Goal: Ask a question

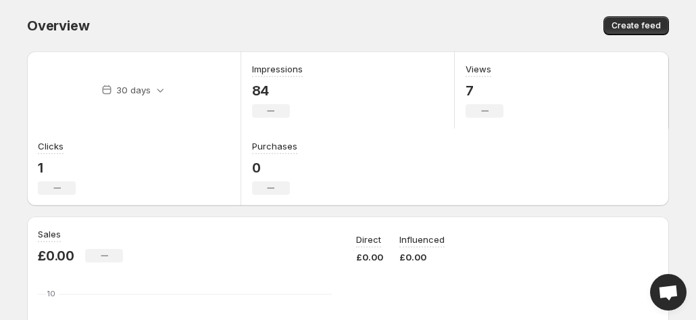
scroll to position [158, 0]
click at [667, 286] on span "Open chat" at bounding box center [668, 293] width 22 height 18
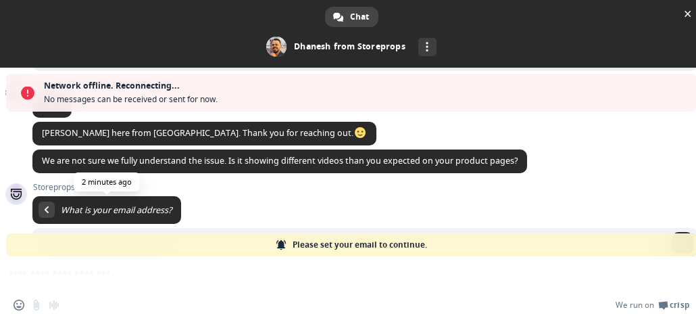
click at [114, 212] on span "What is your email address?" at bounding box center [116, 209] width 111 height 11
click at [47, 208] on span at bounding box center [47, 209] width 4 height 7
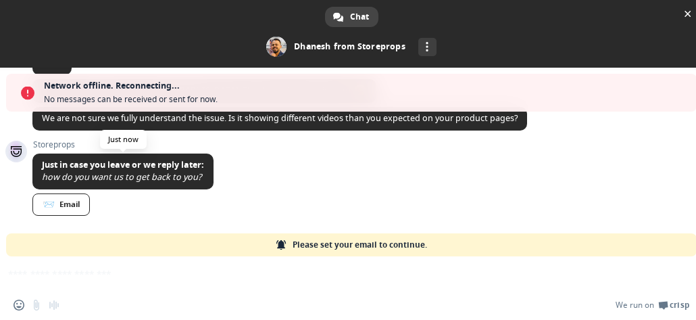
scroll to position [159, 0]
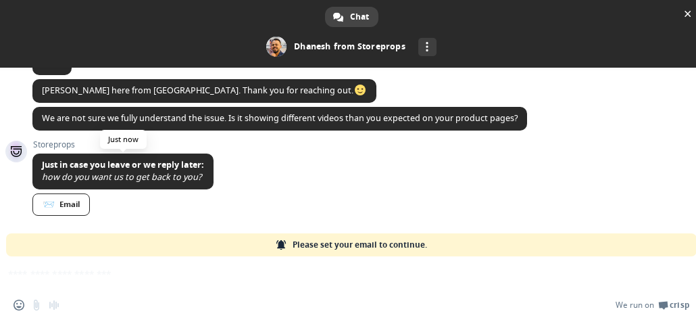
click at [47, 208] on span "📨" at bounding box center [49, 204] width 12 height 11
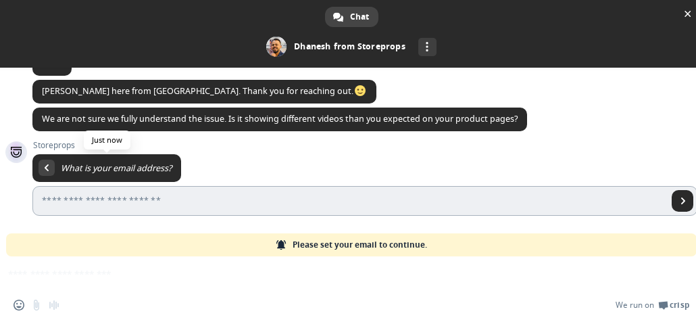
click at [55, 203] on input "Enter your email address..." at bounding box center [349, 201] width 635 height 30
type input "**********"
click at [673, 204] on link "Send" at bounding box center [683, 201] width 22 height 22
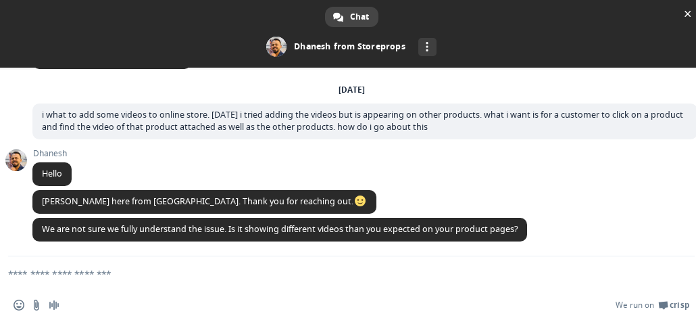
click at [20, 270] on textarea "Compose your message..." at bounding box center [335, 273] width 654 height 34
click at [55, 303] on span "Audio message" at bounding box center [54, 304] width 11 height 11
click at [18, 276] on textarea "Compose your message..." at bounding box center [335, 273] width 654 height 34
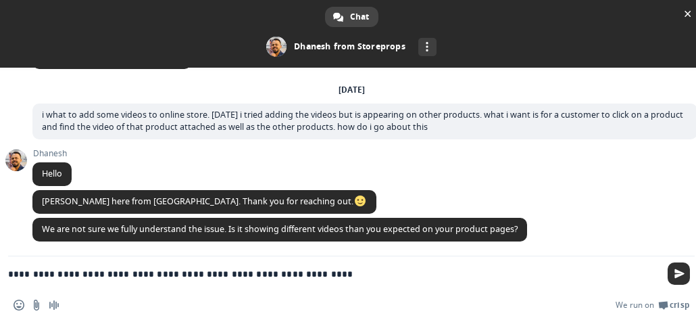
type textarea "**********"
click at [680, 272] on span "Send" at bounding box center [679, 273] width 10 height 10
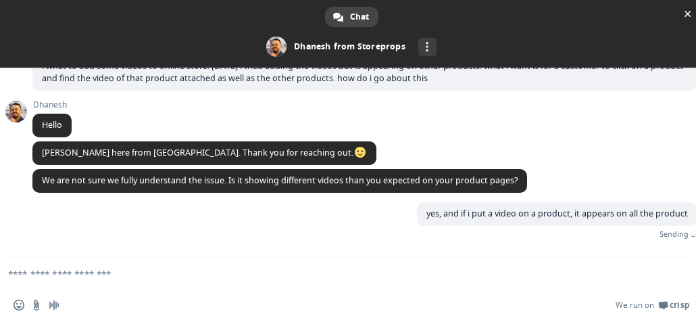
scroll to position [82, 0]
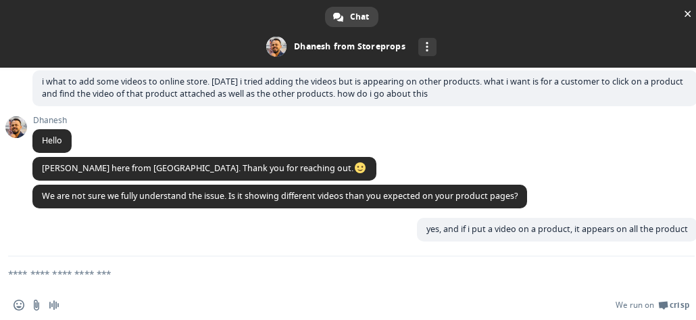
type textarea "*"
type textarea "**********"
click at [680, 272] on span "Send" at bounding box center [679, 273] width 10 height 10
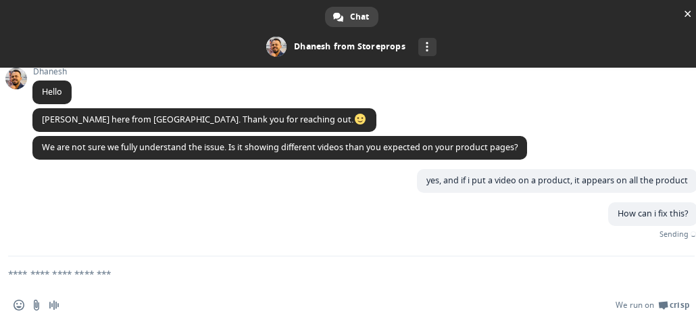
scroll to position [109, 0]
